Goal: Task Accomplishment & Management: Use online tool/utility

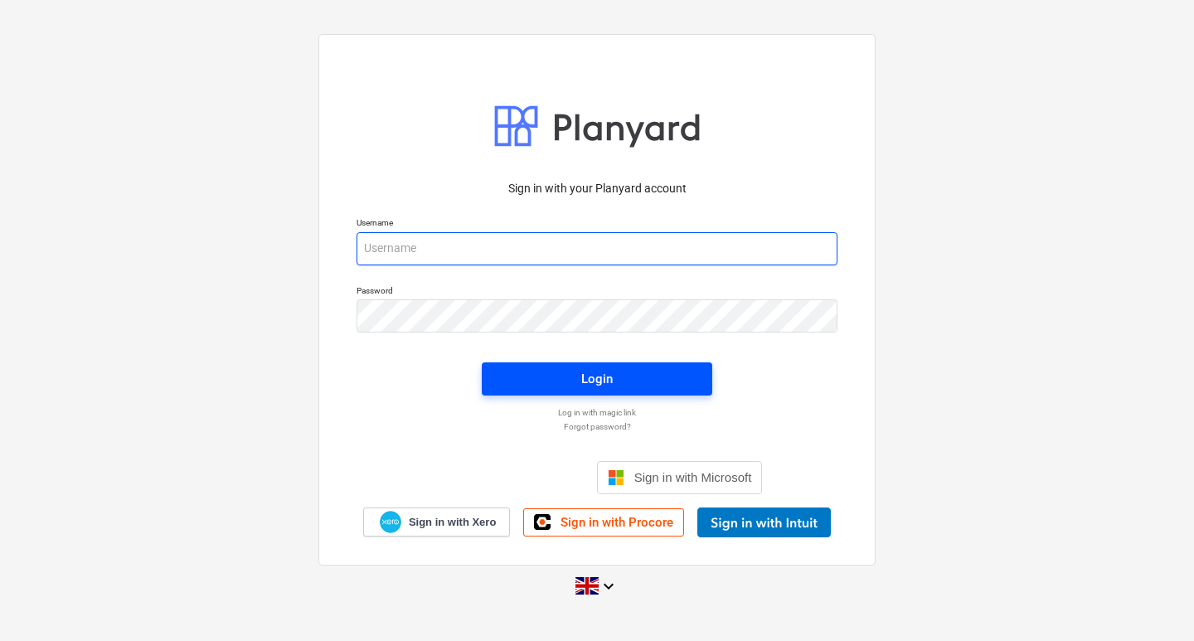
type input "[EMAIL_ADDRESS][DOMAIN_NAME]"
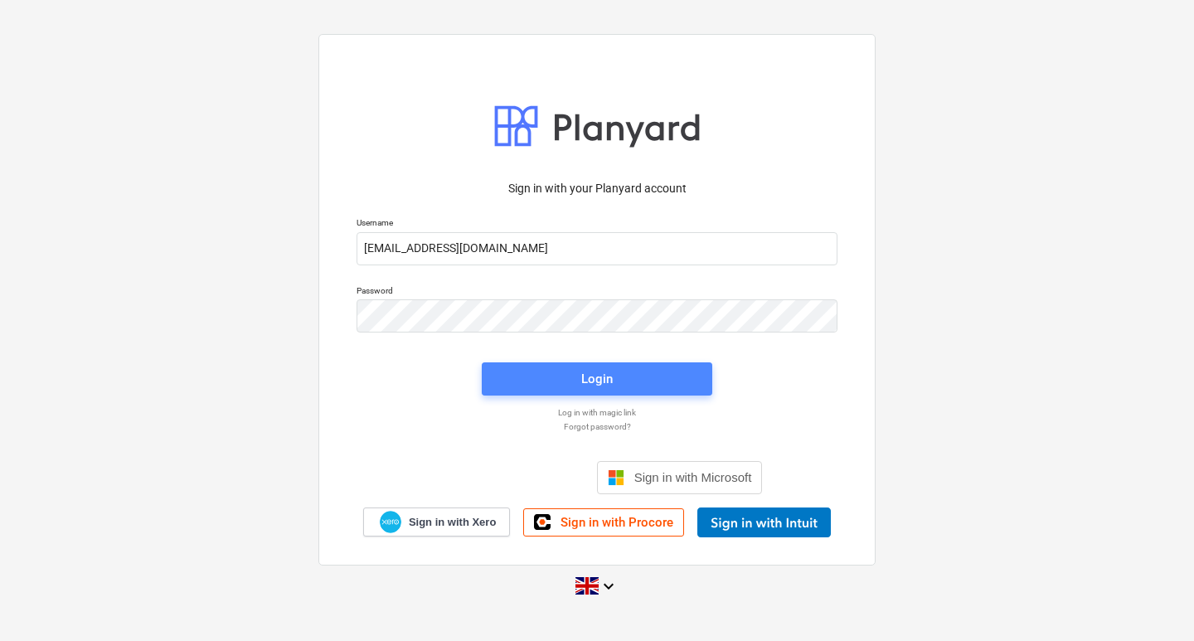
click at [622, 369] on span "Login" at bounding box center [597, 379] width 191 height 22
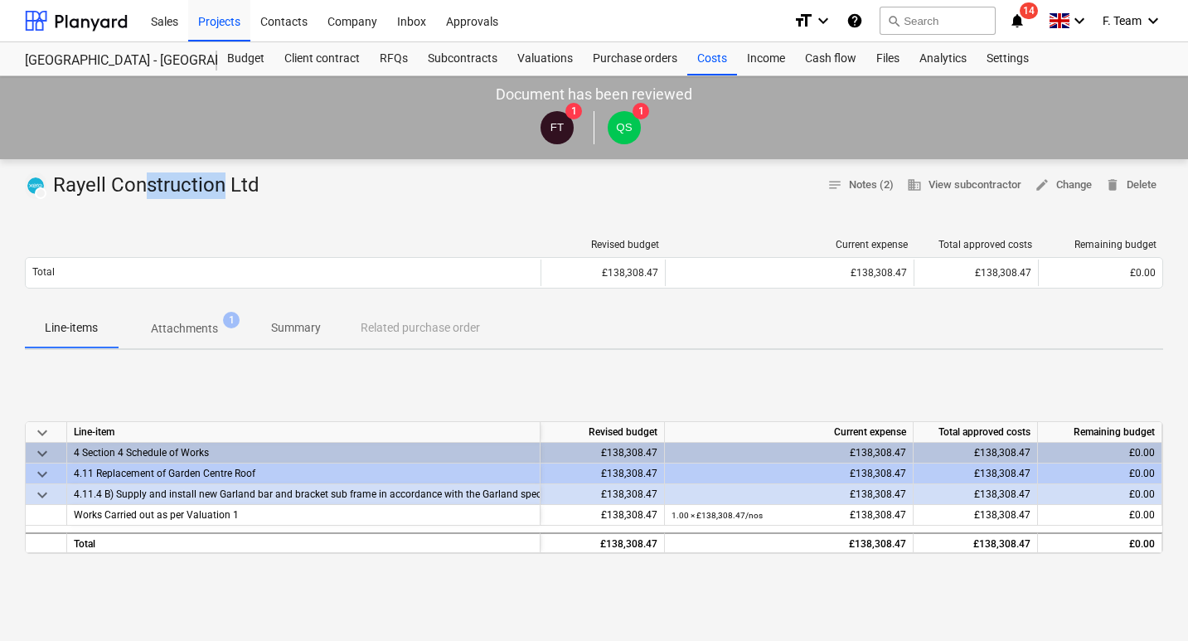
drag, startPoint x: 226, startPoint y: 183, endPoint x: 147, endPoint y: 193, distance: 80.2
click at [147, 193] on div "SUBMITTED Rayell Construction Ltd" at bounding box center [145, 185] width 241 height 27
click at [116, 237] on div "Revised budget Current expense Total approved costs Remaining budget Total £138…" at bounding box center [594, 267] width 1139 height 83
click at [896, 56] on div "Files" at bounding box center [888, 58] width 43 height 33
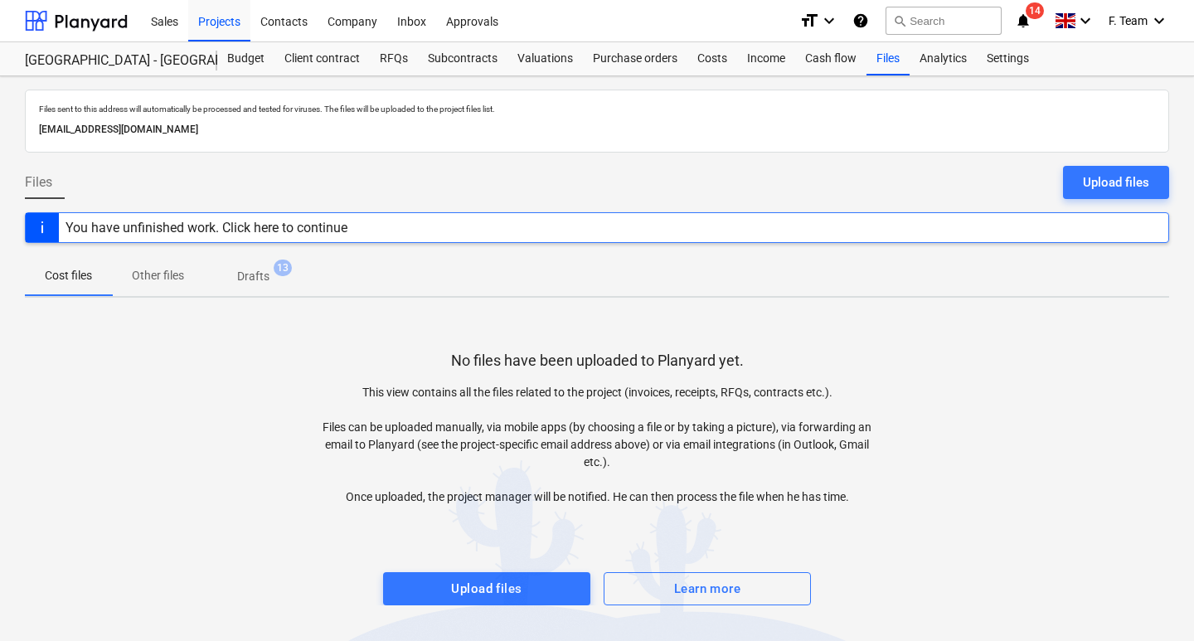
click at [262, 275] on p "Drafts" at bounding box center [253, 276] width 32 height 17
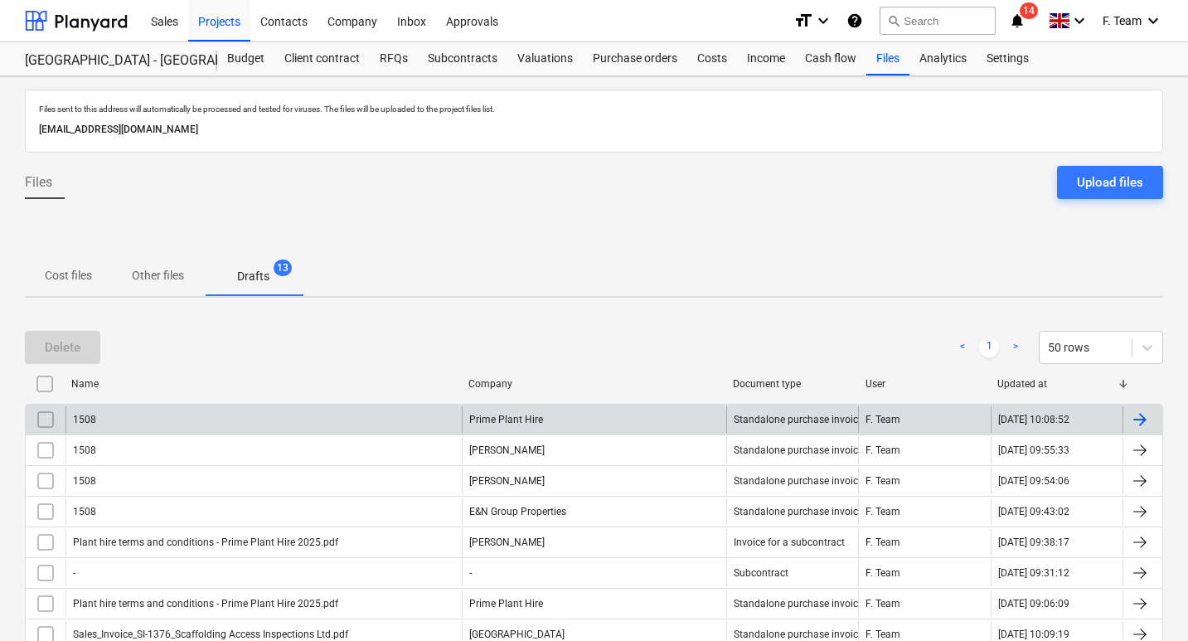
click at [1137, 418] on div at bounding box center [1140, 420] width 20 height 20
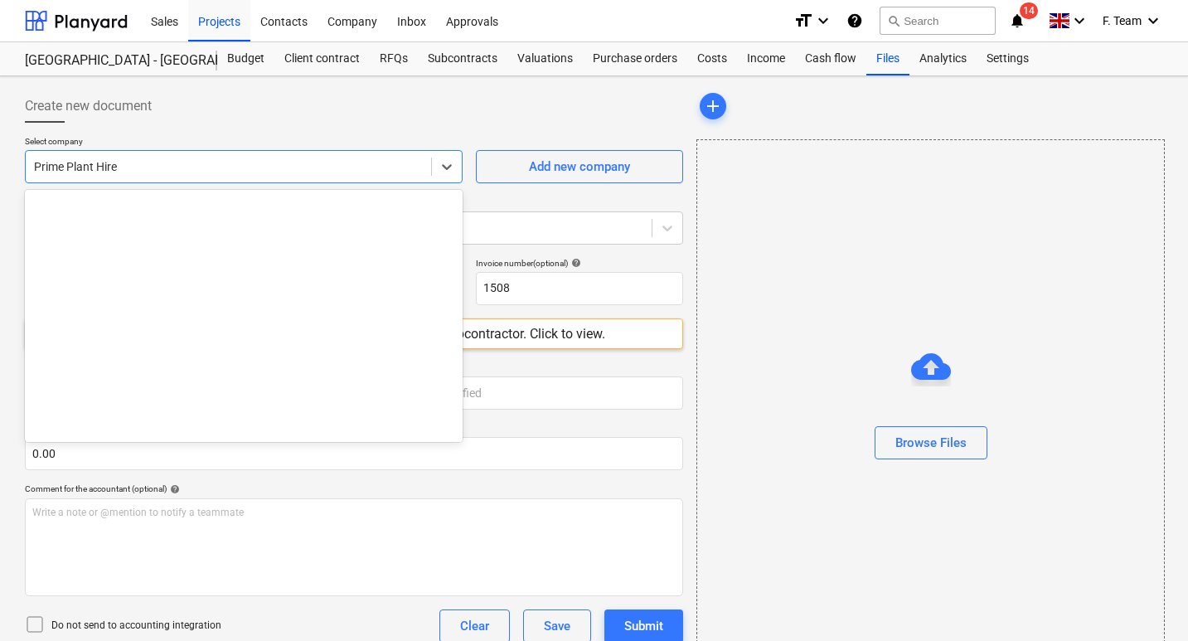
click at [151, 167] on div at bounding box center [228, 166] width 389 height 17
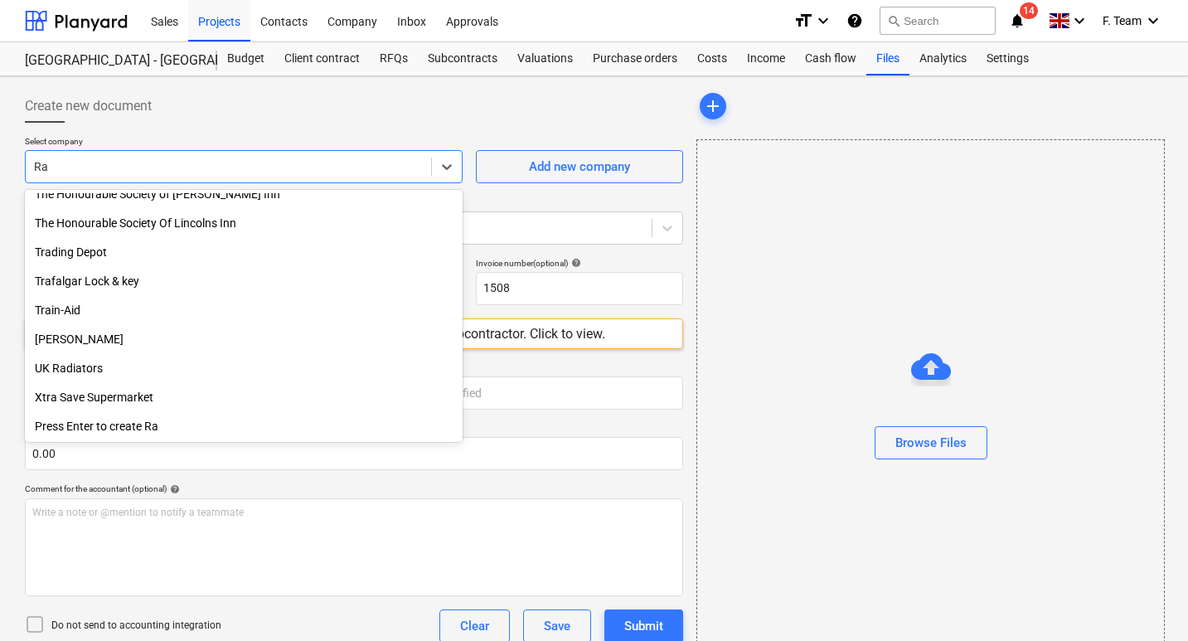
scroll to position [941, 0]
type input "[PERSON_NAME]"
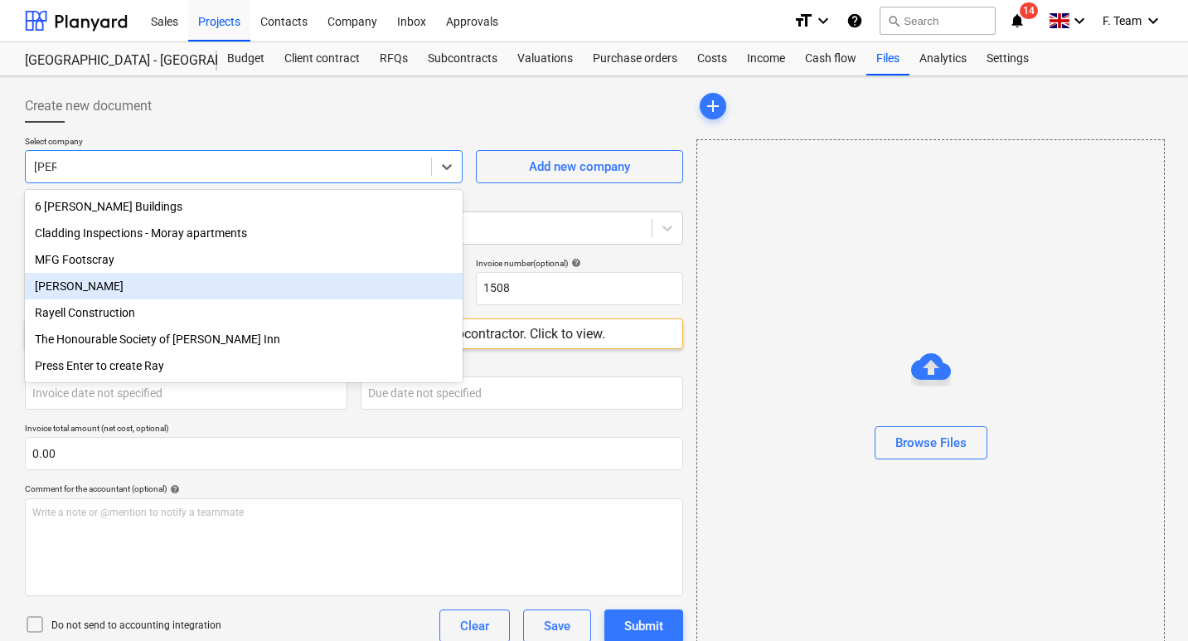
click at [73, 297] on div "[PERSON_NAME]" at bounding box center [244, 286] width 438 height 27
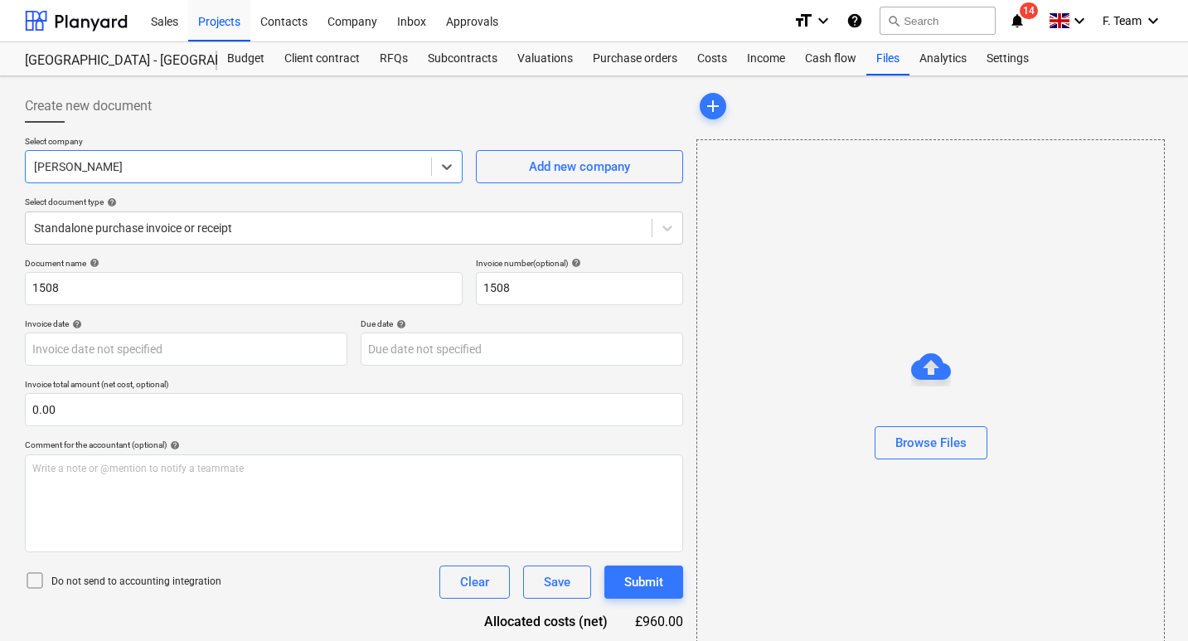
scroll to position [83, 0]
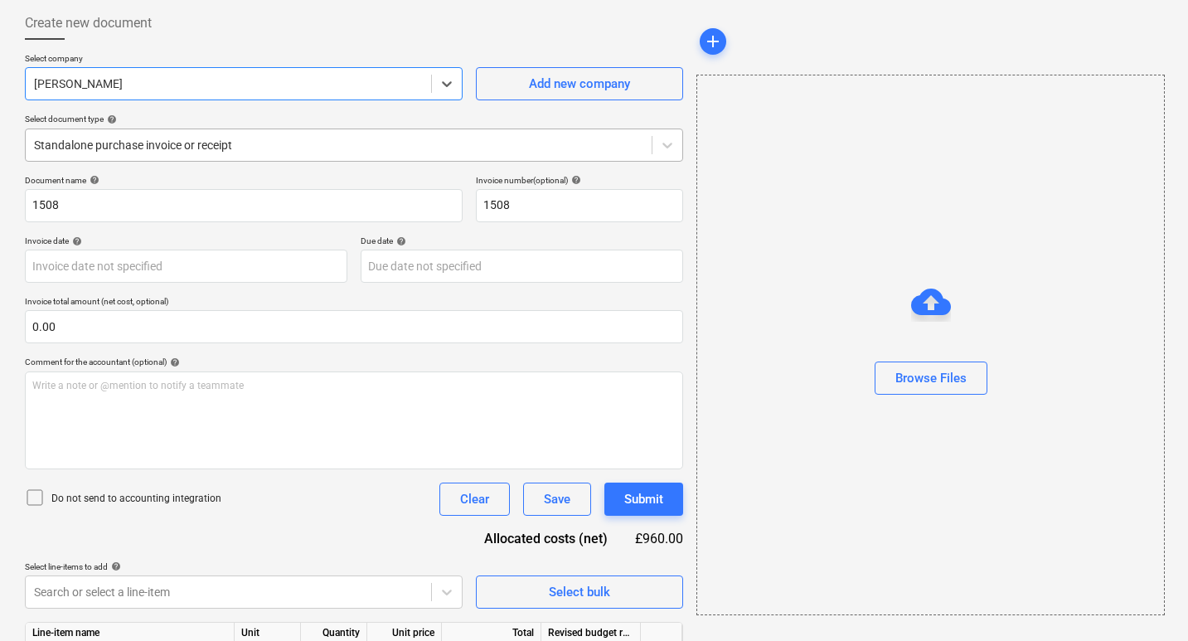
click at [129, 146] on div at bounding box center [338, 145] width 609 height 17
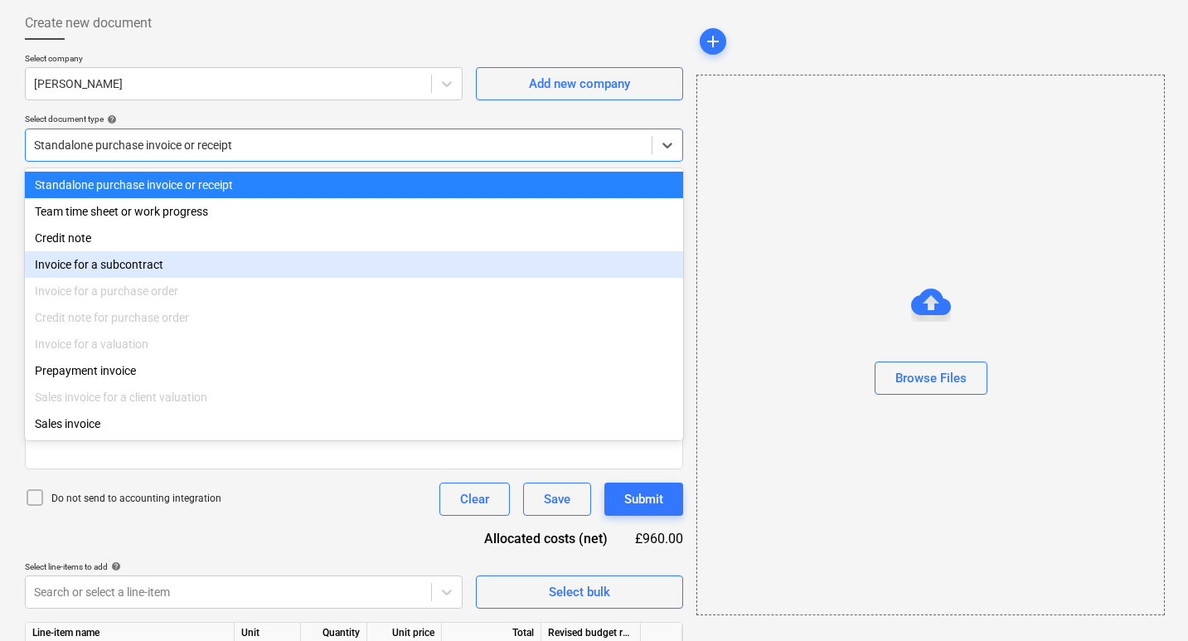
click at [85, 268] on div "Invoice for a subcontract" at bounding box center [354, 264] width 658 height 27
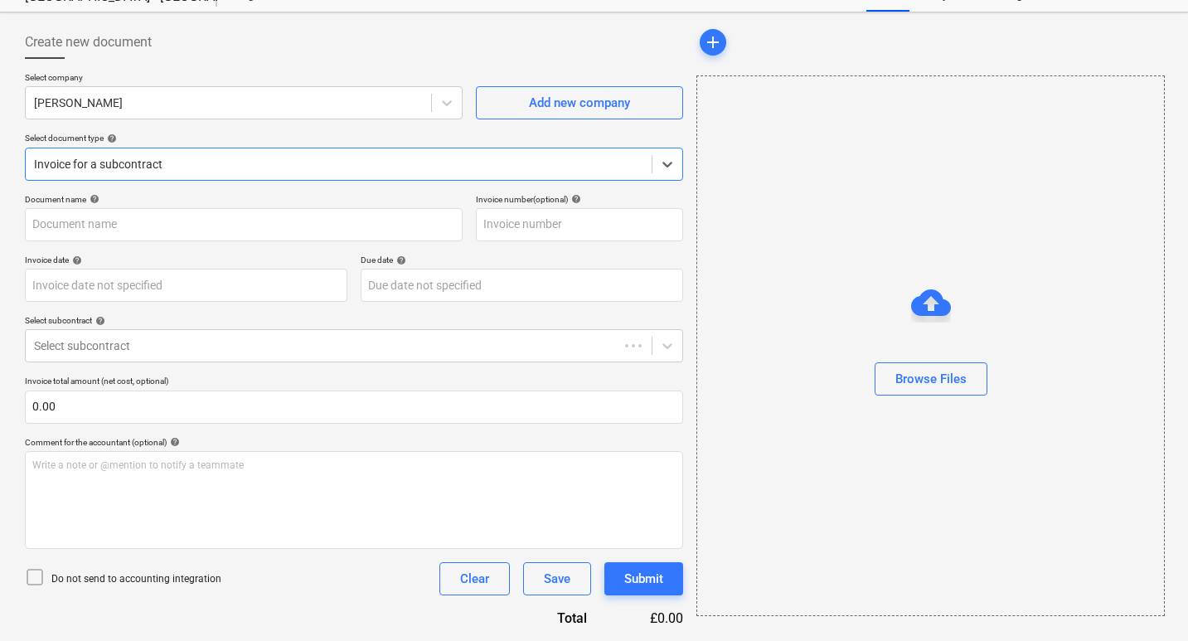
scroll to position [64, 0]
click at [224, 158] on div at bounding box center [338, 164] width 609 height 17
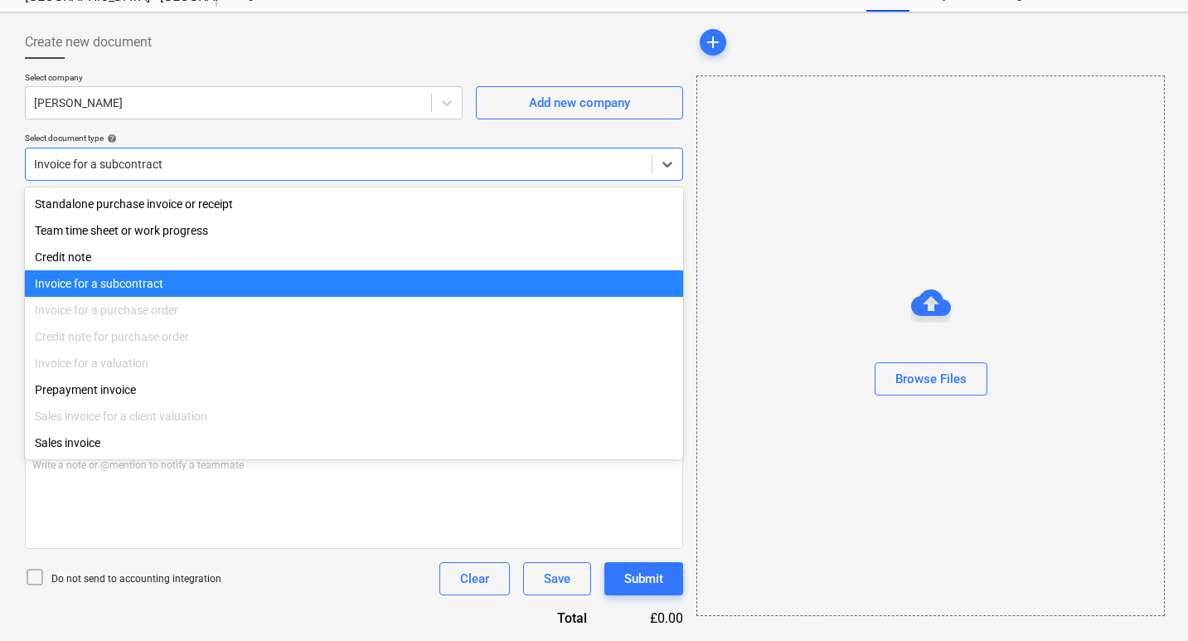
click at [79, 286] on div "Invoice for a subcontract" at bounding box center [354, 283] width 658 height 27
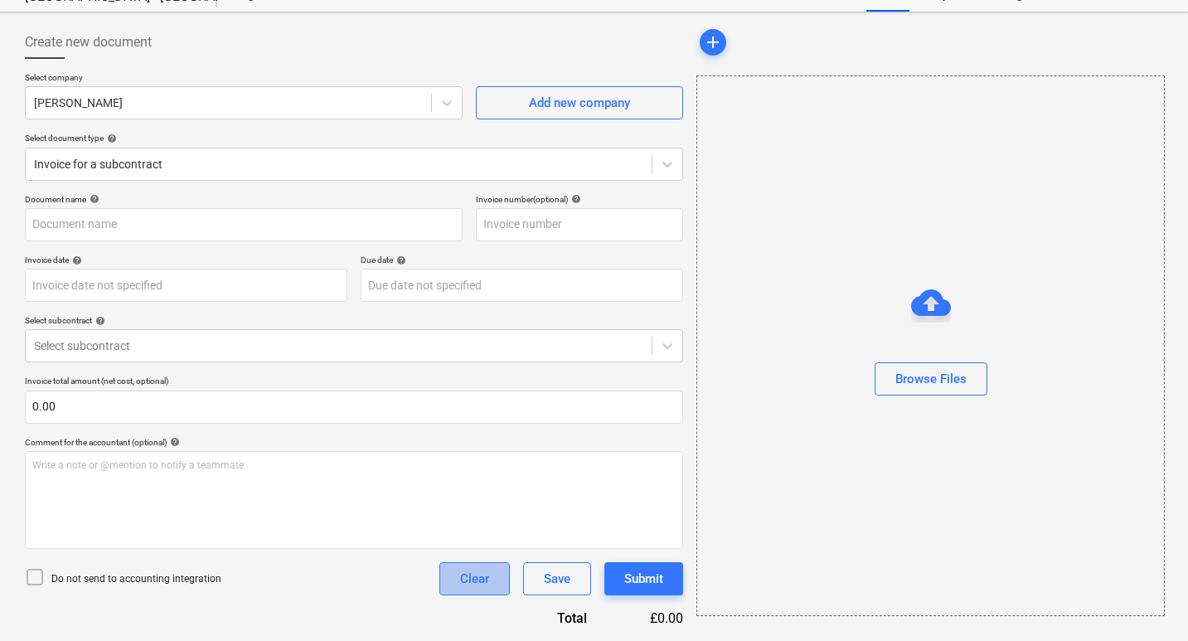
click at [482, 589] on div "Clear" at bounding box center [474, 579] width 29 height 22
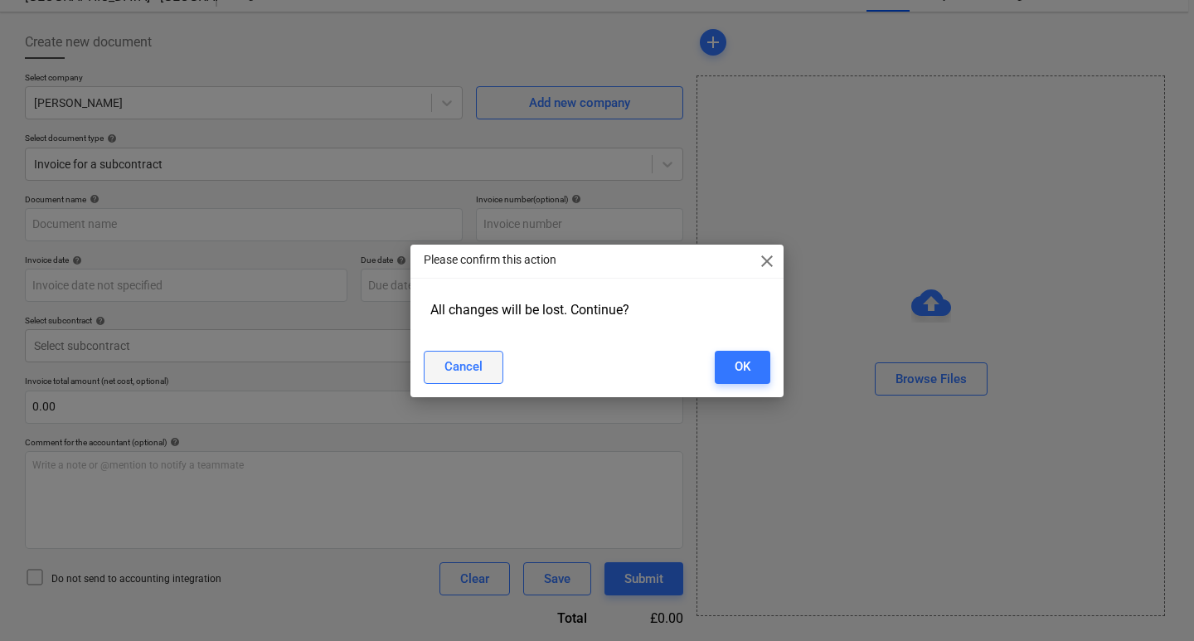
click at [464, 370] on div "Cancel" at bounding box center [463, 367] width 38 height 22
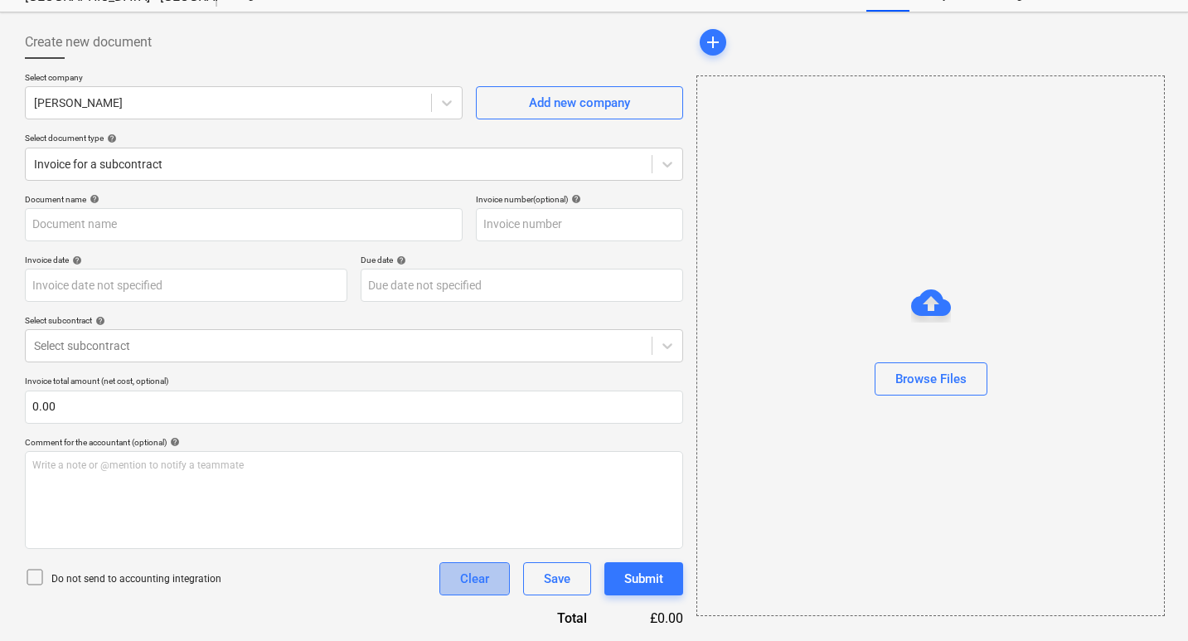
click at [486, 579] on div "Clear" at bounding box center [474, 579] width 29 height 22
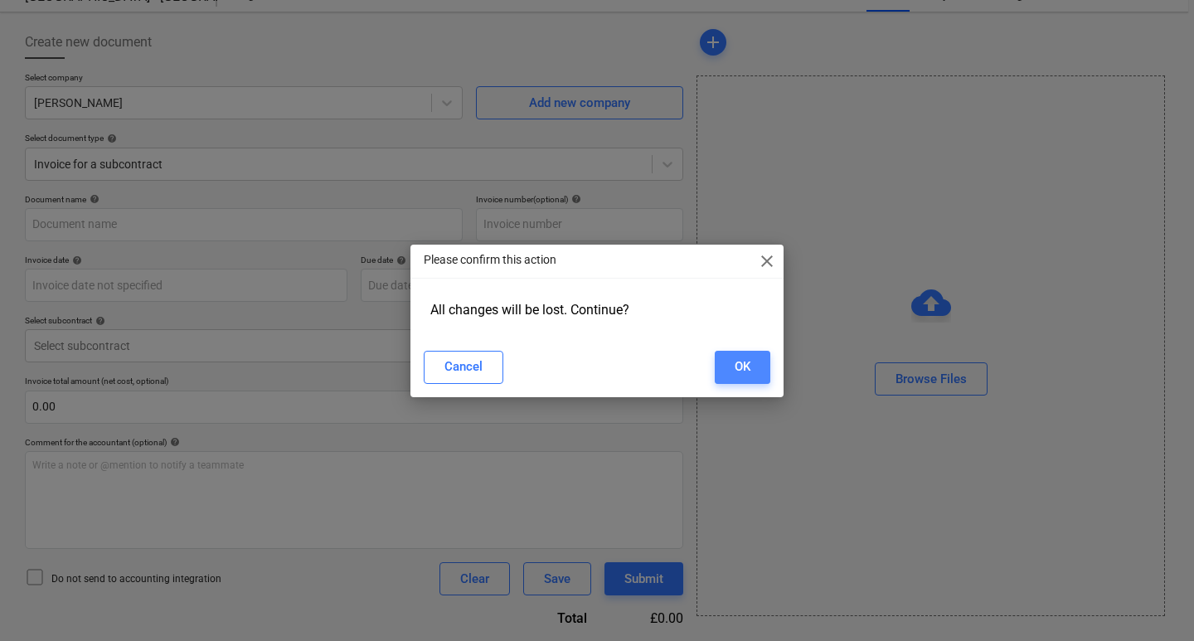
click at [750, 374] on div "OK" at bounding box center [743, 367] width 16 height 22
